Goal: Check status: Check status

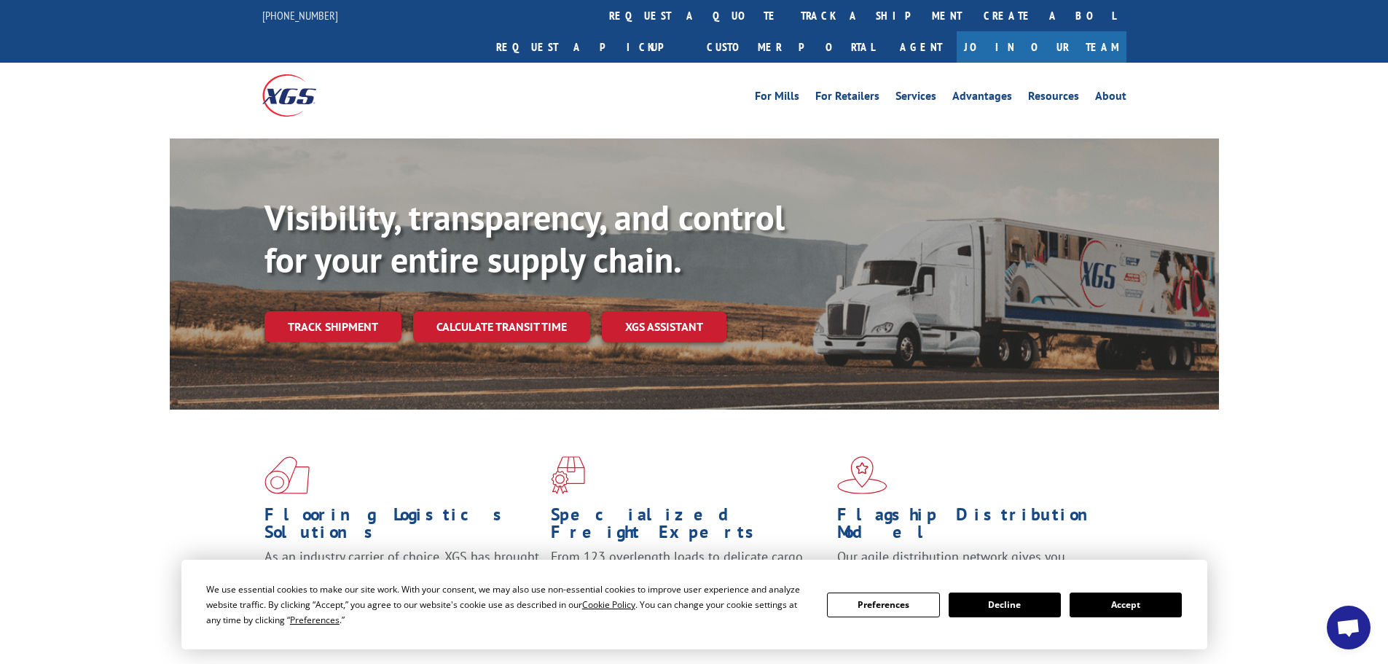
click at [1124, 606] on button "Accept" at bounding box center [1126, 605] width 112 height 25
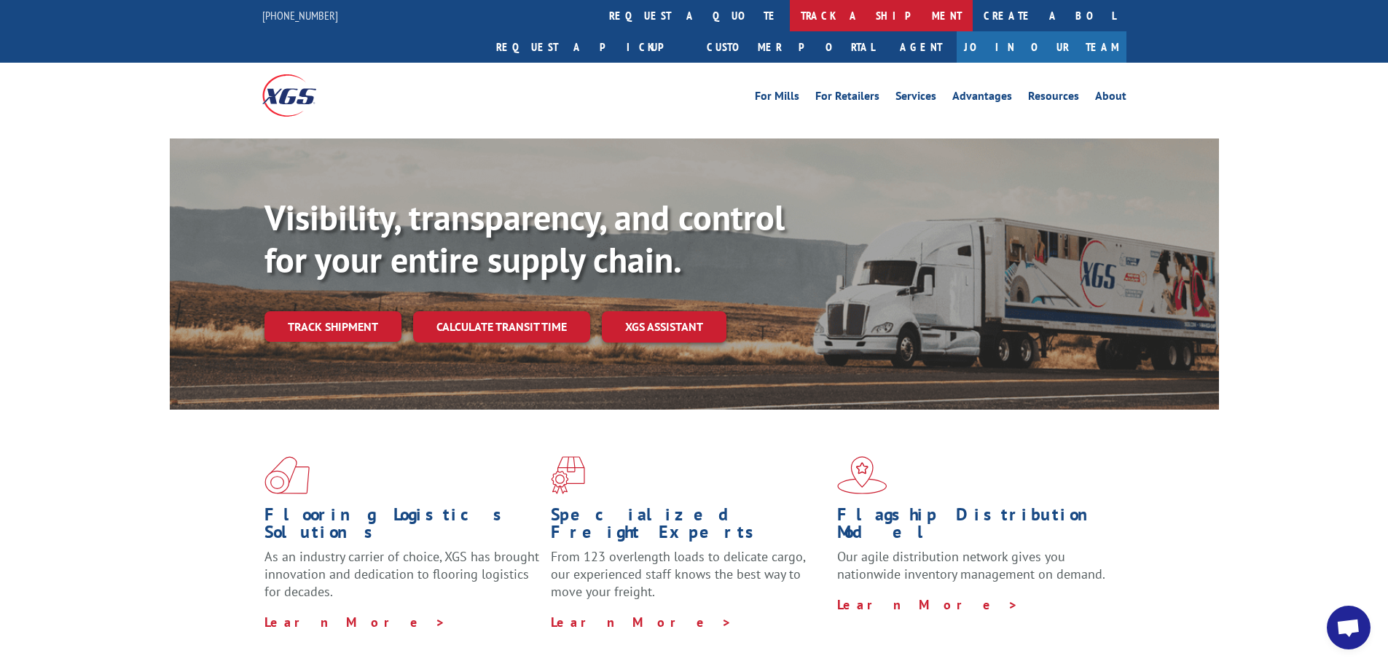
click at [790, 22] on link "track a shipment" at bounding box center [881, 15] width 183 height 31
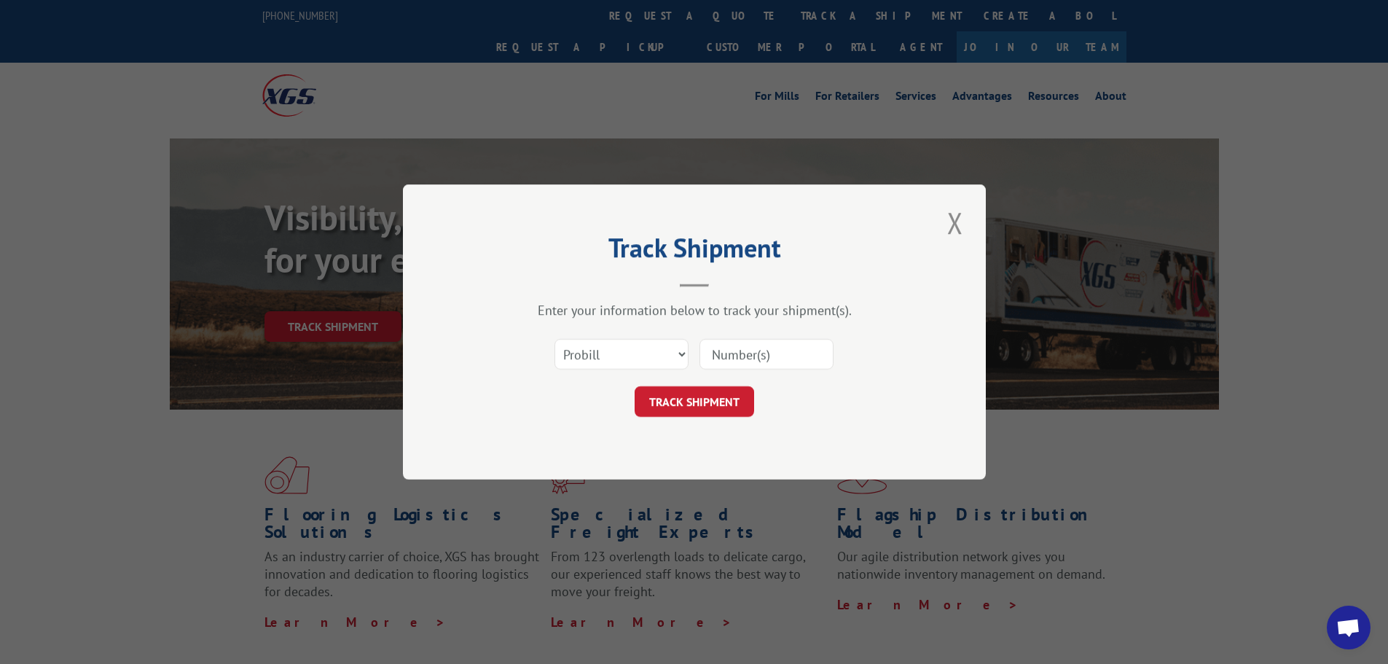
click at [736, 348] on input at bounding box center [767, 354] width 134 height 31
paste input "041243438"
type input "041243438"
click at [733, 405] on button "TRACK SHIPMENT" at bounding box center [695, 401] width 120 height 31
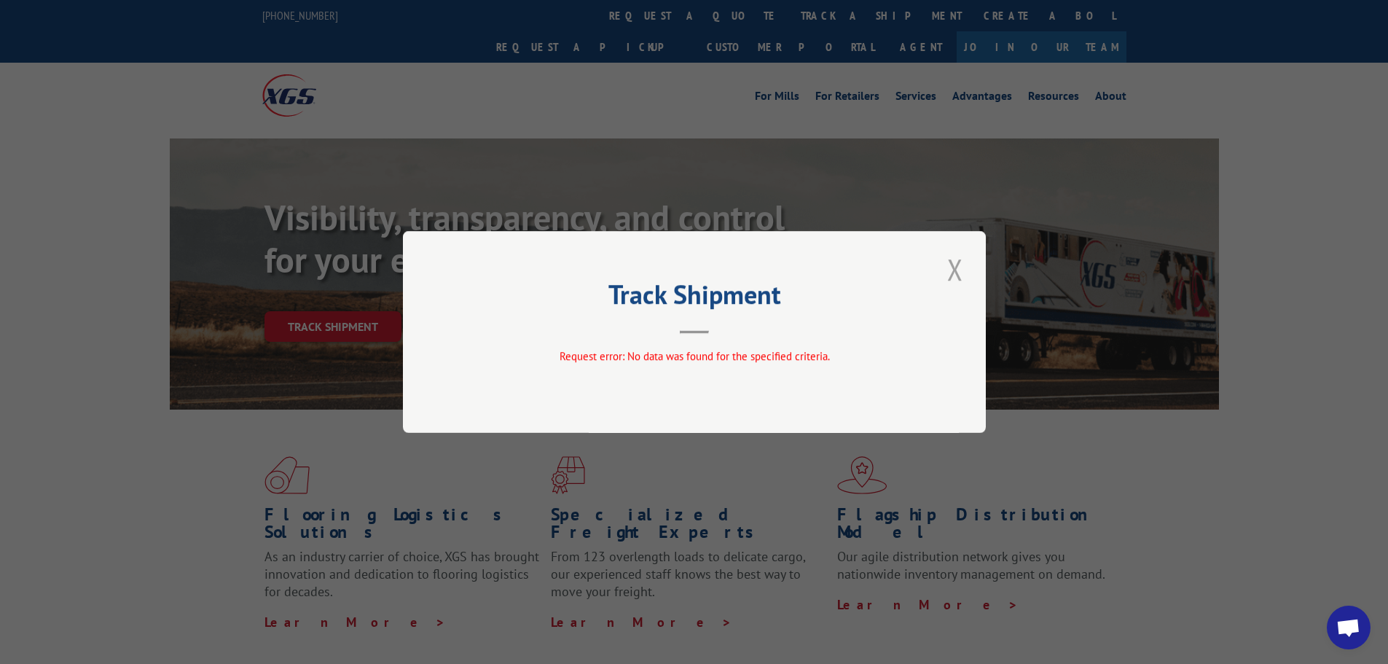
click at [956, 270] on button "Close modal" at bounding box center [955, 269] width 25 height 40
